Goal: Find specific page/section: Find specific page/section

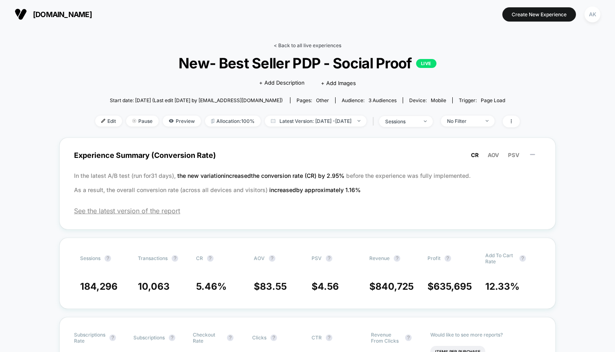
click at [294, 47] on link "< Back to all live experiences" at bounding box center [307, 45] width 67 height 6
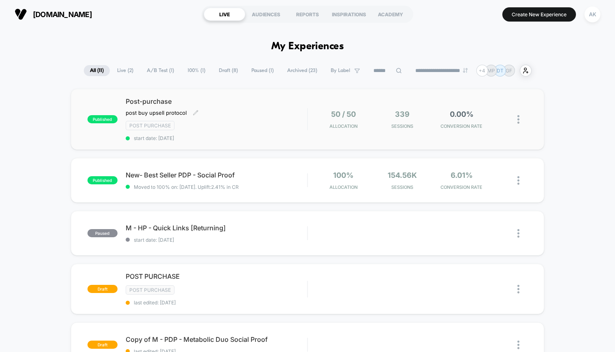
click at [257, 124] on div "Post Purchase" at bounding box center [216, 125] width 181 height 9
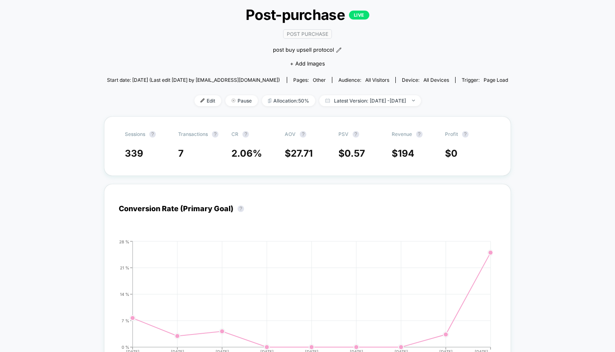
scroll to position [40, 0]
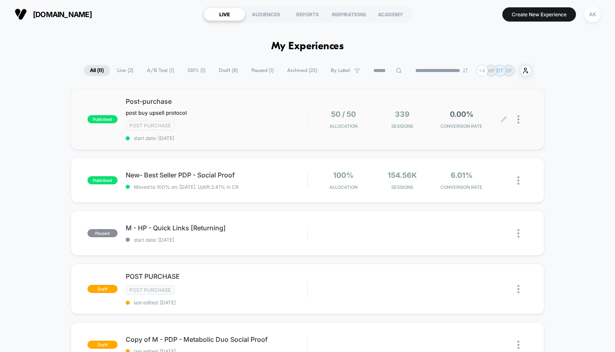
click at [505, 120] on icon at bounding box center [504, 119] width 6 height 6
click at [223, 70] on span "Draft ( 8 )" at bounding box center [228, 70] width 31 height 11
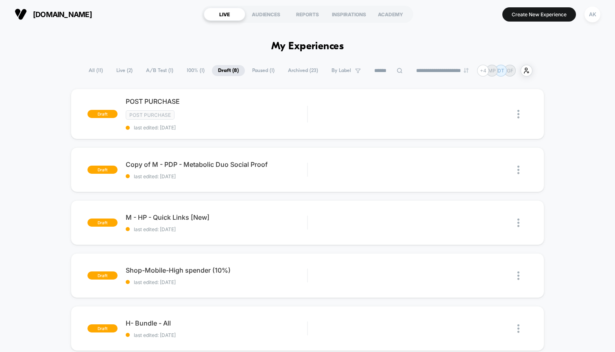
click at [120, 72] on span "Live ( 2 )" at bounding box center [124, 70] width 28 height 11
